Goal: Transaction & Acquisition: Purchase product/service

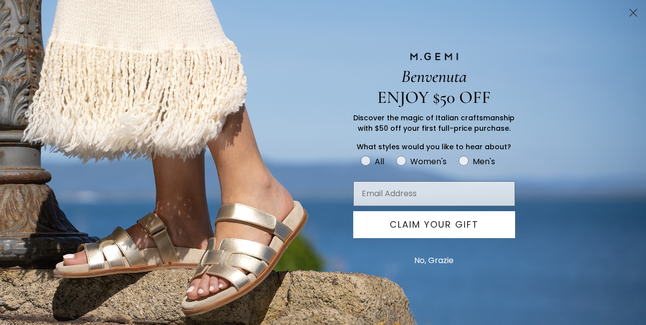
click at [629, 10] on circle "Close dialog" at bounding box center [633, 12] width 16 height 16
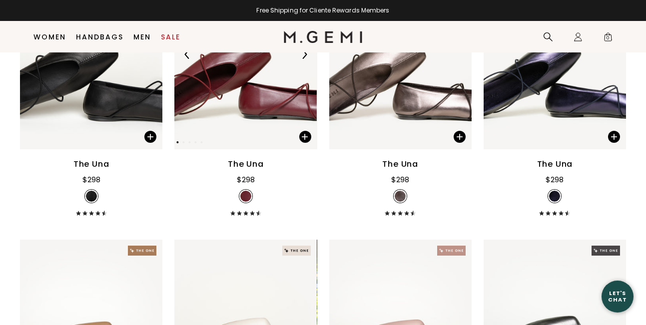
scroll to position [504, 0]
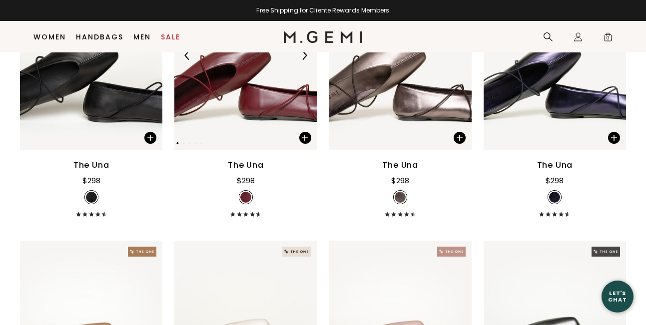
click at [228, 123] on img at bounding box center [245, 56] width 142 height 190
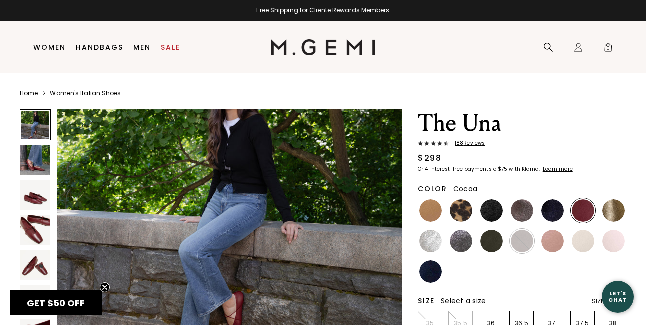
click at [519, 215] on img at bounding box center [522, 210] width 22 height 22
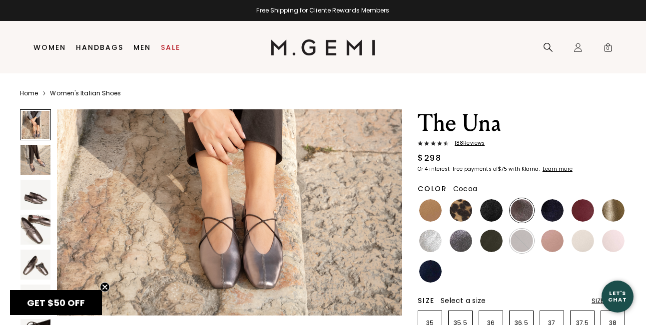
scroll to position [142, 0]
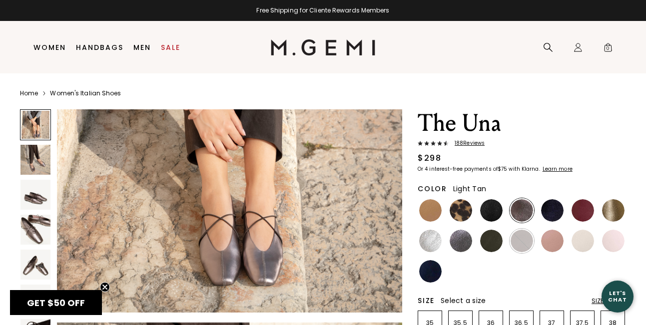
click at [437, 217] on img at bounding box center [430, 210] width 22 height 22
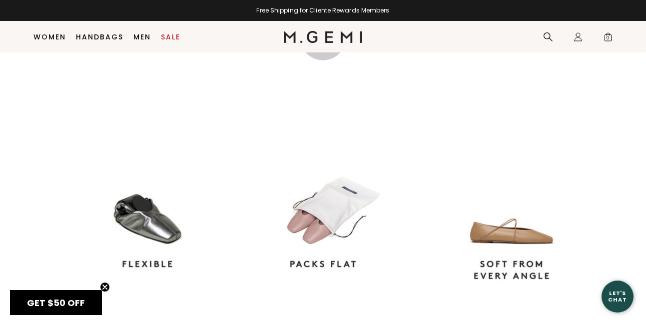
scroll to position [818, 0]
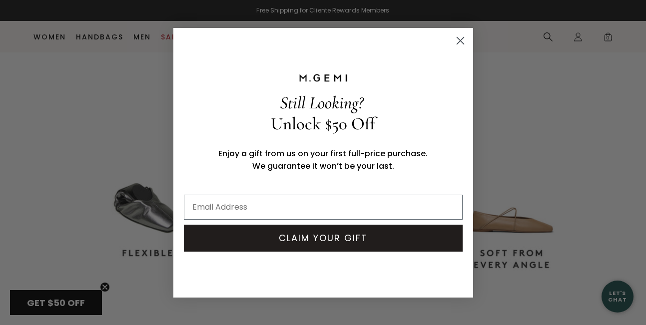
click at [454, 39] on circle "Close dialog" at bounding box center [460, 40] width 16 height 16
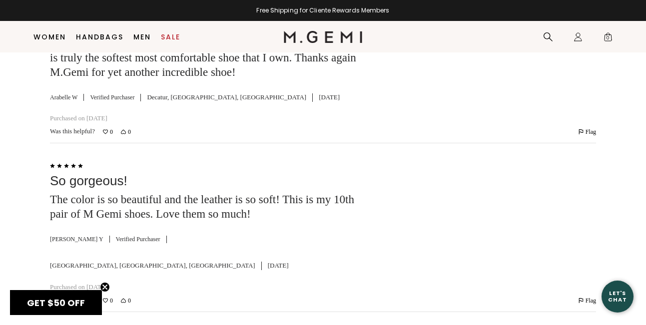
scroll to position [3115, 0]
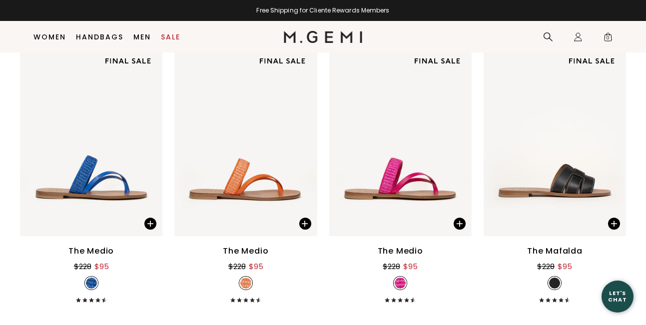
scroll to position [2663, 0]
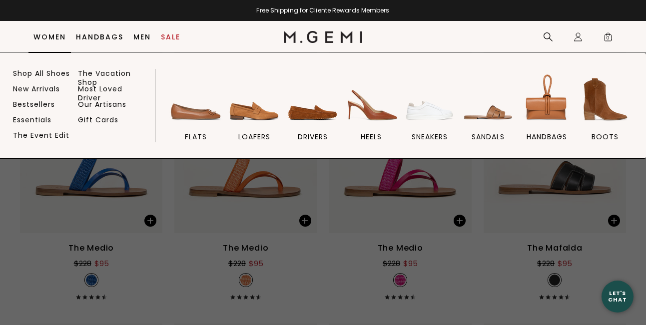
click at [59, 37] on link "Women" at bounding box center [49, 37] width 32 height 8
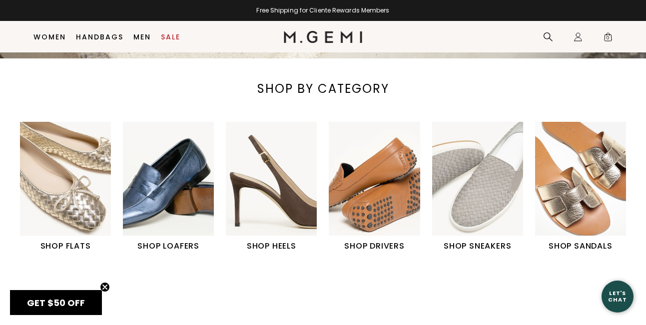
scroll to position [309, 0]
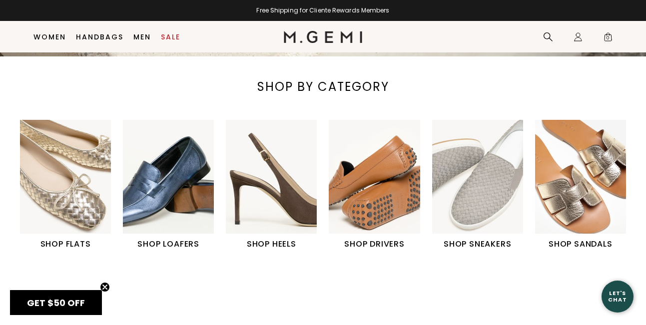
click at [85, 249] on h1 "SHOP FLATS" at bounding box center [65, 244] width 91 height 12
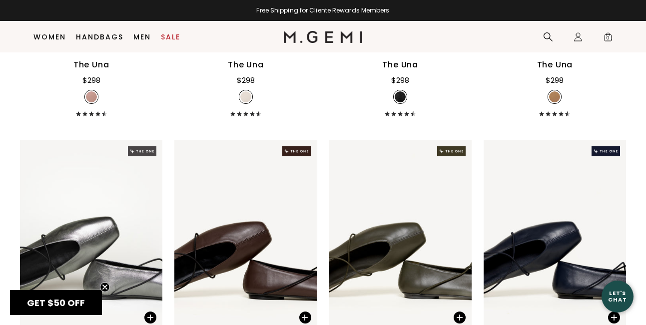
scroll to position [2311, 0]
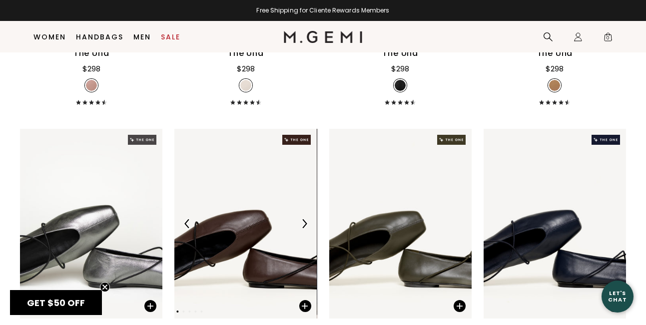
click at [211, 215] on img at bounding box center [245, 224] width 142 height 190
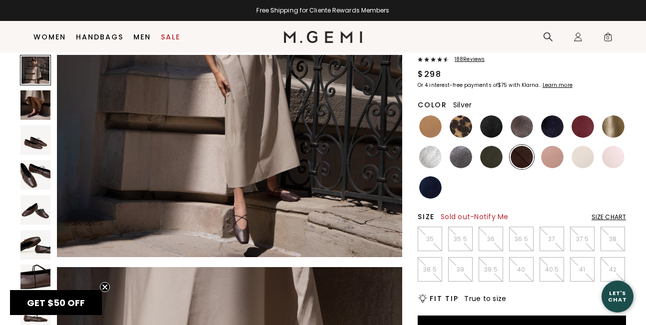
scroll to position [76, 0]
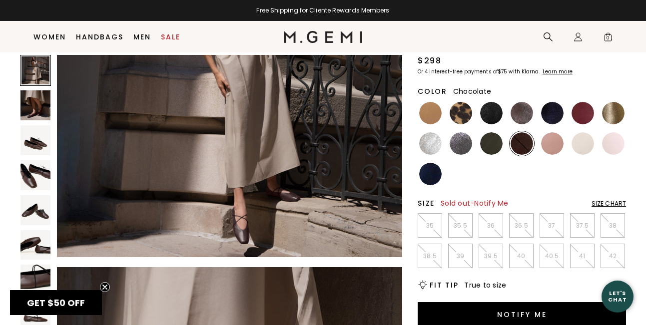
click at [469, 257] on p "39" at bounding box center [460, 256] width 23 height 8
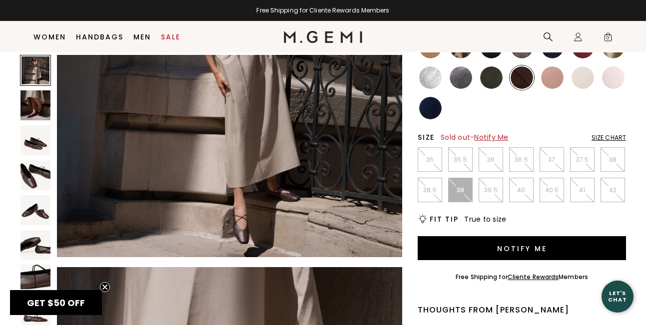
scroll to position [146, 0]
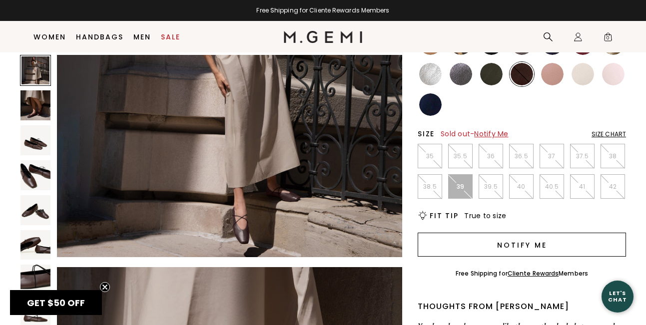
click at [484, 245] on button "Notify Me" at bounding box center [522, 245] width 208 height 24
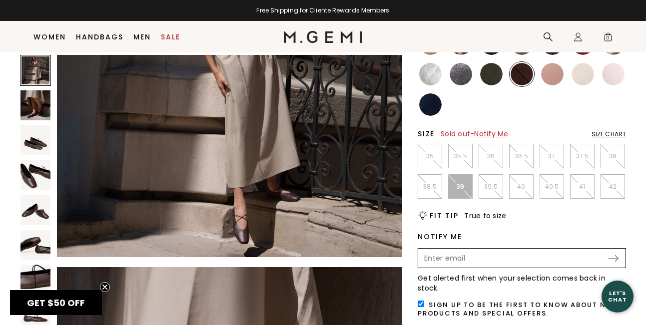
click at [481, 255] on input "Enter your email address to be notified when your selection is back in stock" at bounding box center [513, 258] width 188 height 17
type input "elburke@gmail.com"
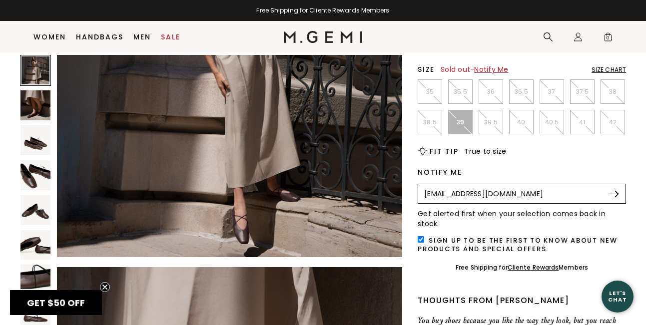
scroll to position [219, 0]
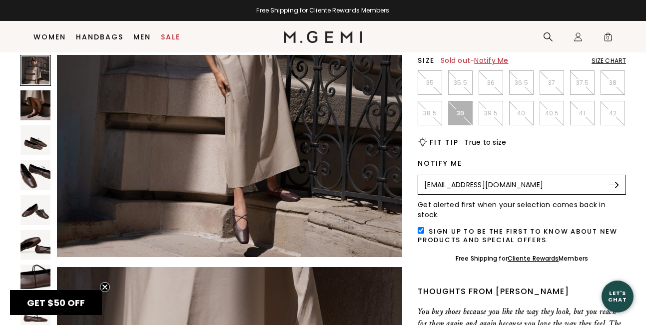
click at [616, 186] on img at bounding box center [613, 185] width 10 height 6
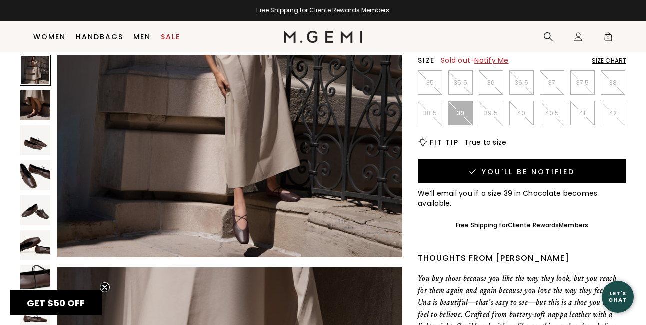
click at [34, 114] on img at bounding box center [35, 105] width 30 height 30
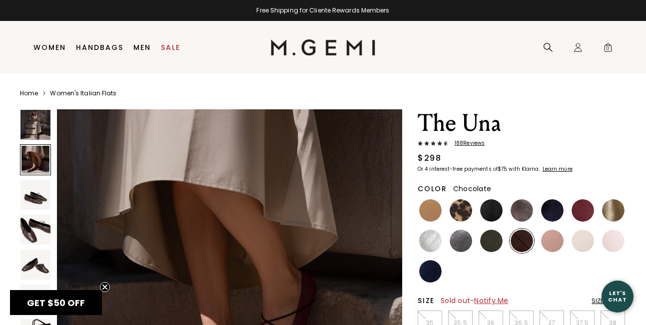
scroll to position [0, 0]
click at [519, 214] on img at bounding box center [522, 210] width 22 height 22
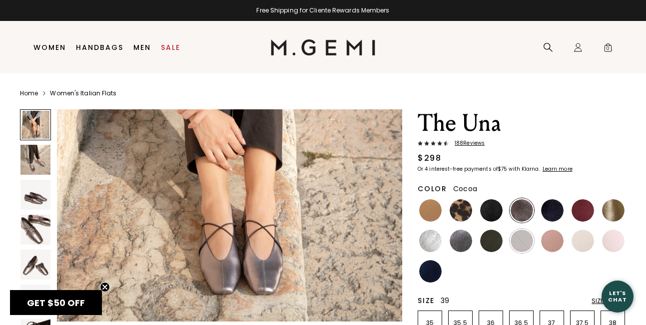
scroll to position [136, 0]
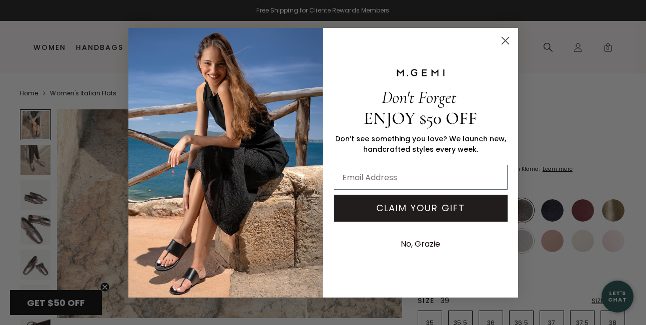
click at [506, 43] on circle "Close dialog" at bounding box center [505, 40] width 16 height 16
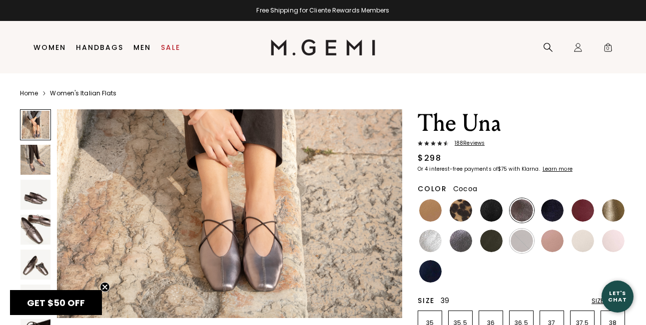
click at [35, 172] on img at bounding box center [35, 160] width 30 height 30
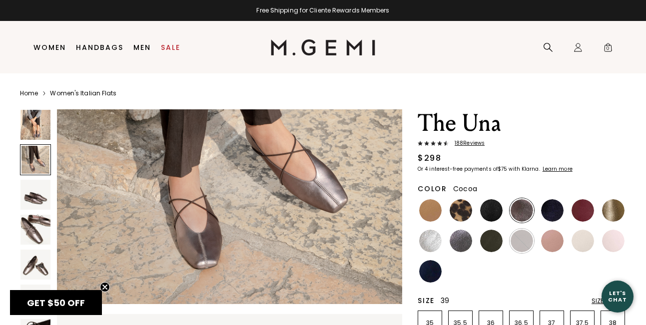
scroll to position [510, 0]
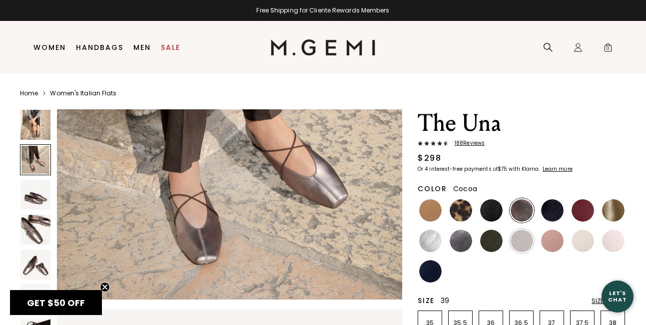
click at [40, 198] on img at bounding box center [35, 195] width 30 height 30
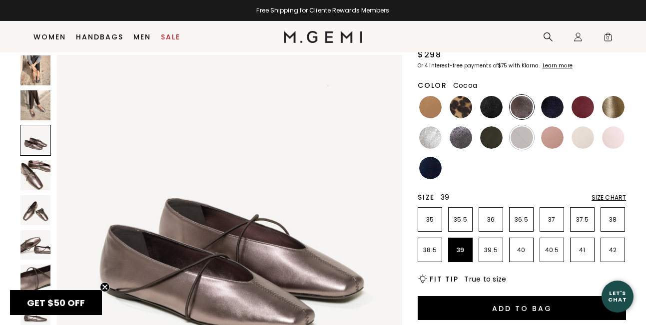
scroll to position [84, 0]
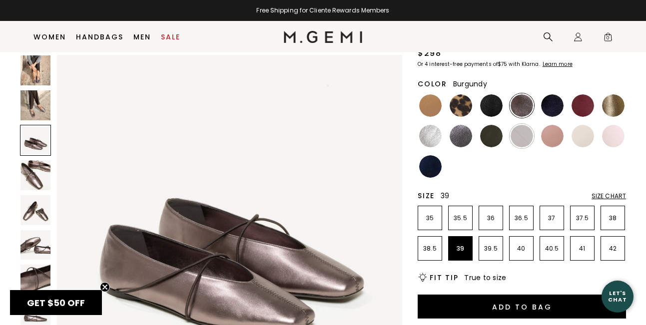
click at [580, 104] on img at bounding box center [583, 105] width 22 height 22
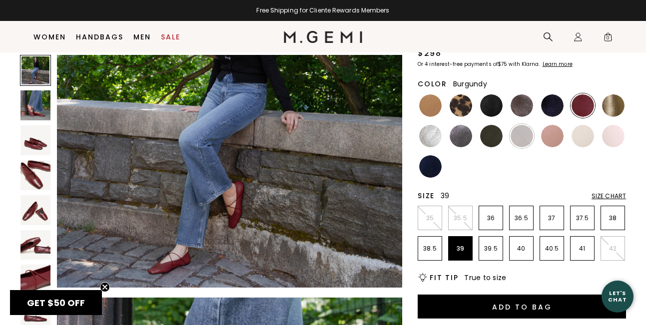
scroll to position [113, 0]
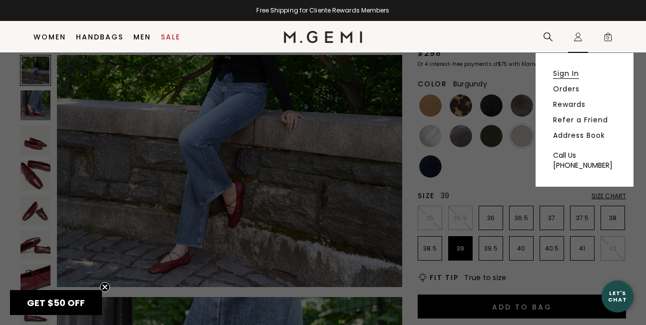
click at [570, 72] on link "Sign In" at bounding box center [566, 73] width 26 height 9
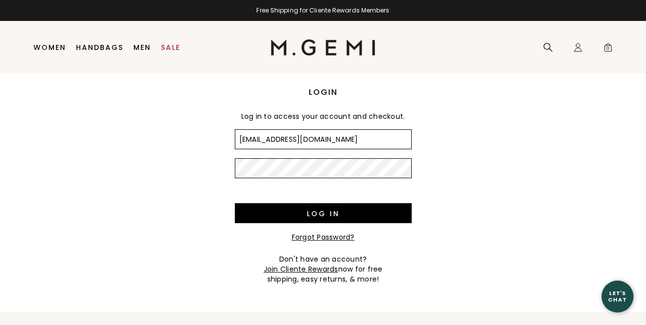
type input "[EMAIL_ADDRESS][DOMAIN_NAME]"
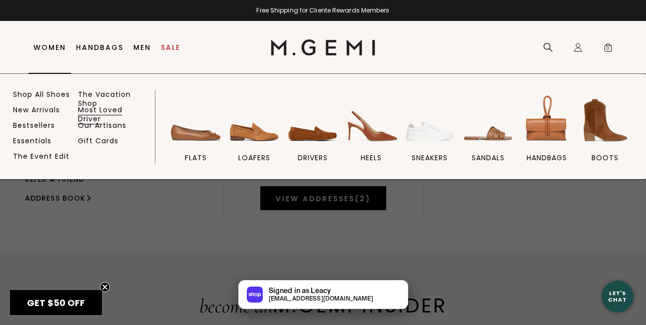
click at [105, 110] on link "Most Loved Driver" at bounding box center [106, 114] width 57 height 18
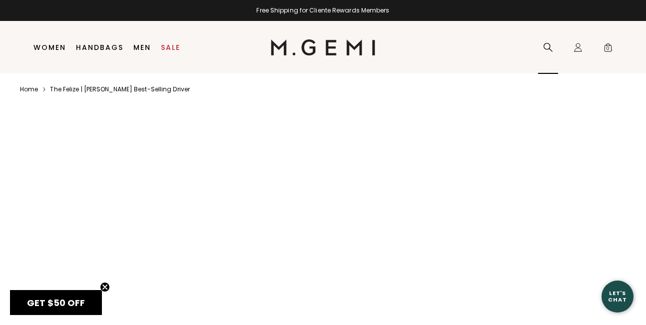
click at [546, 52] on icon at bounding box center [548, 47] width 10 height 10
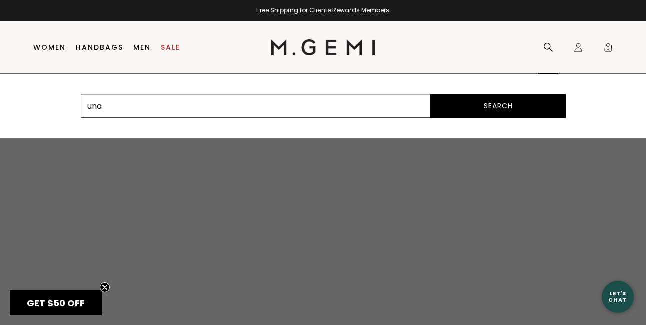
type input "una"
click at [498, 106] on button "Search" at bounding box center [498, 106] width 135 height 24
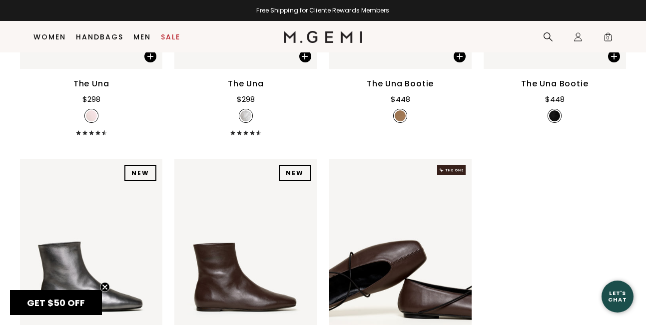
scroll to position [1112, 0]
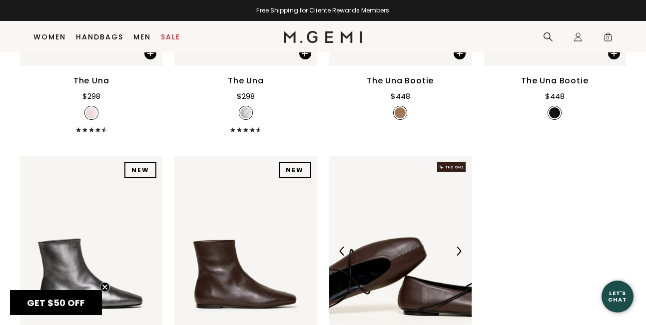
click at [404, 234] on img at bounding box center [400, 251] width 142 height 190
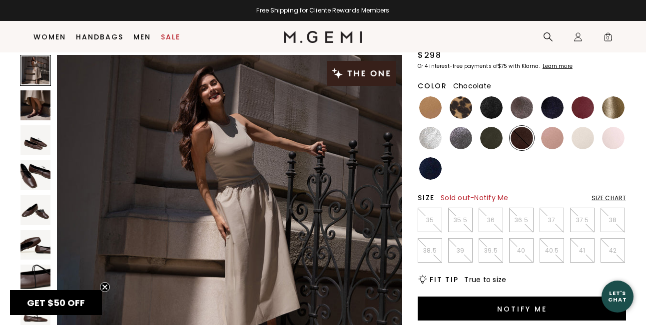
click at [464, 252] on p "39" at bounding box center [460, 251] width 23 height 8
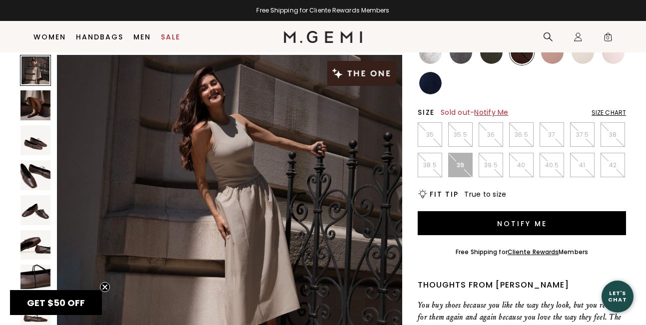
scroll to position [170, 0]
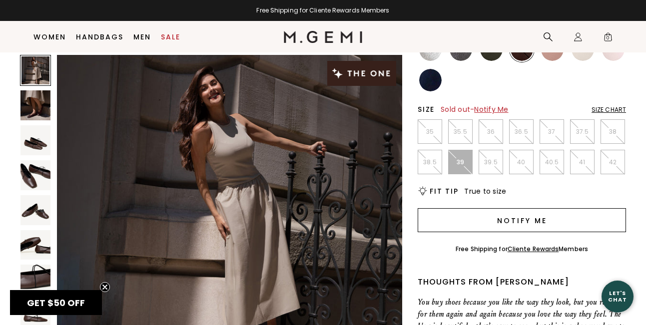
click at [478, 216] on button "Notify Me" at bounding box center [522, 220] width 208 height 24
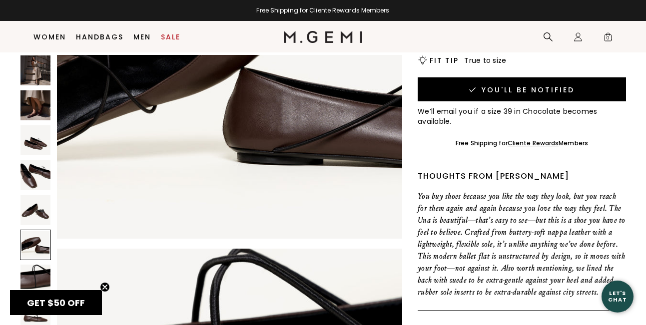
scroll to position [1941, 0]
